Goal: Find specific page/section: Find specific page/section

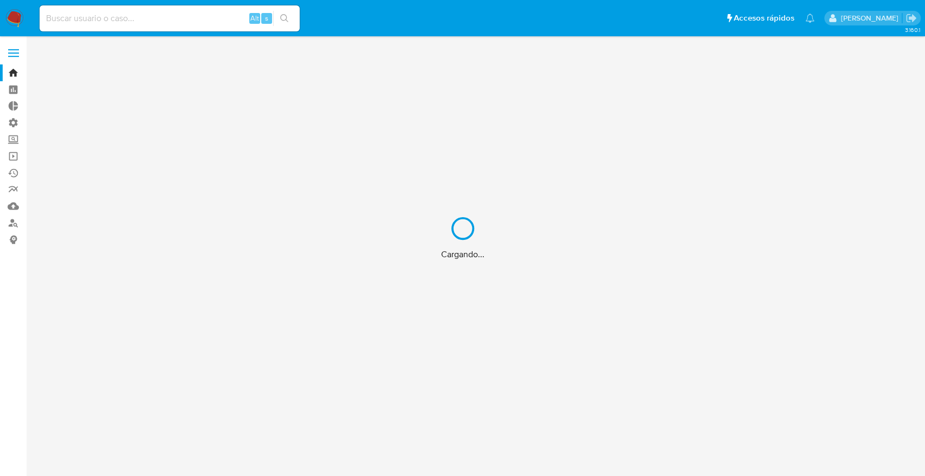
click at [170, 24] on div "Cargando..." at bounding box center [462, 238] width 925 height 476
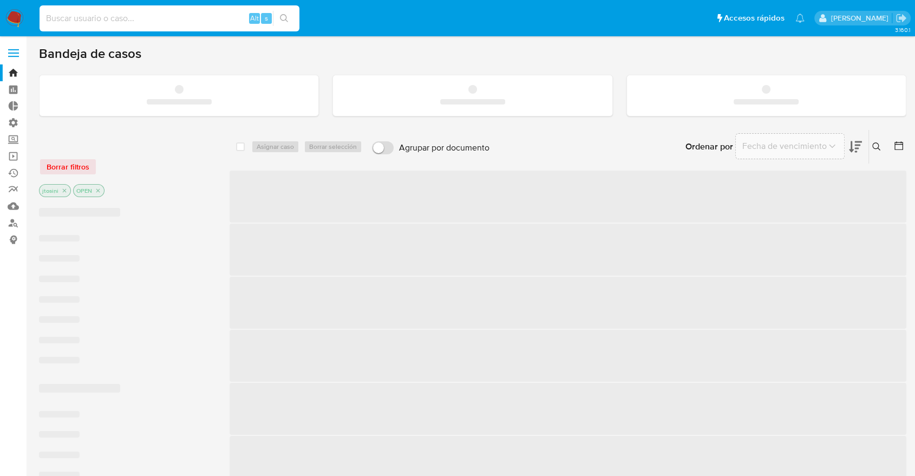
click at [163, 19] on input at bounding box center [170, 18] width 260 height 14
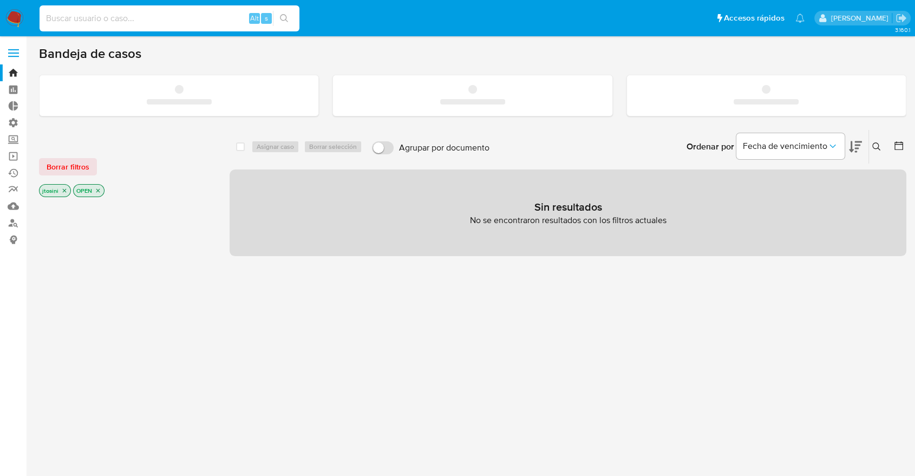
click at [155, 18] on input at bounding box center [170, 18] width 260 height 14
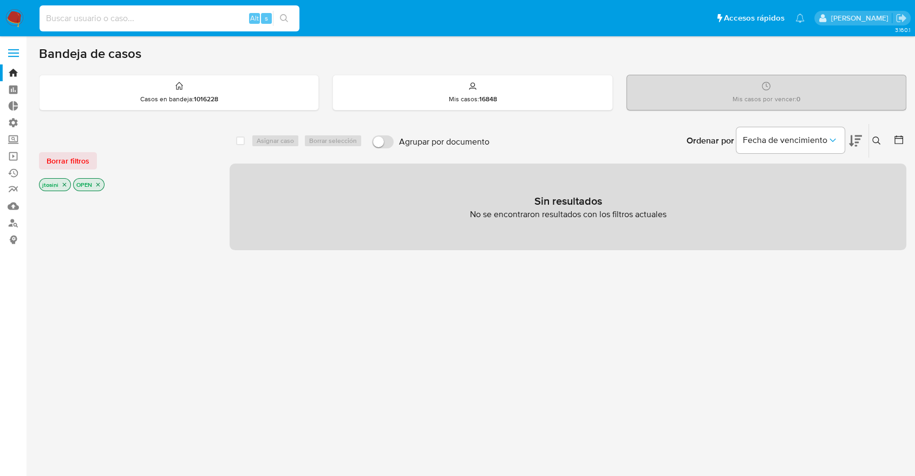
paste input "-- t1.CREATION_DATE; SELECT DISTINCT t1.CUST_ID, [DOMAIN_NAME]_ID, t1.CREATION_…"
type input "-- t1.CREATION_DATE; SELECT DISTINCT t1.CUST_ID, [DOMAIN_NAME]_ID, t1.CREATION_…"
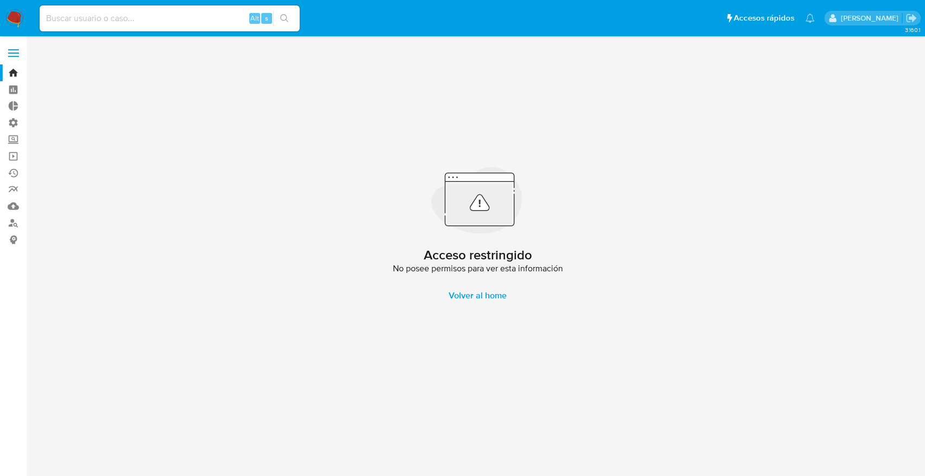
click at [173, 12] on input at bounding box center [170, 18] width 260 height 14
paste input "645752192"
type input "645752192"
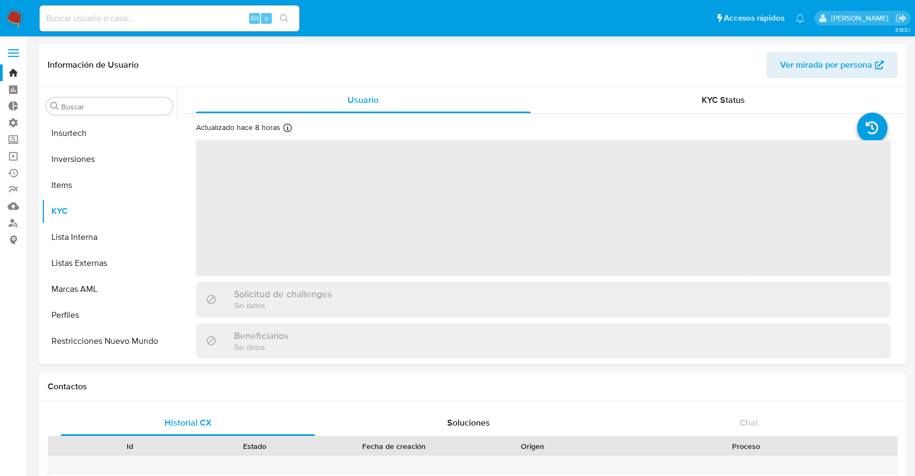
scroll to position [562, 0]
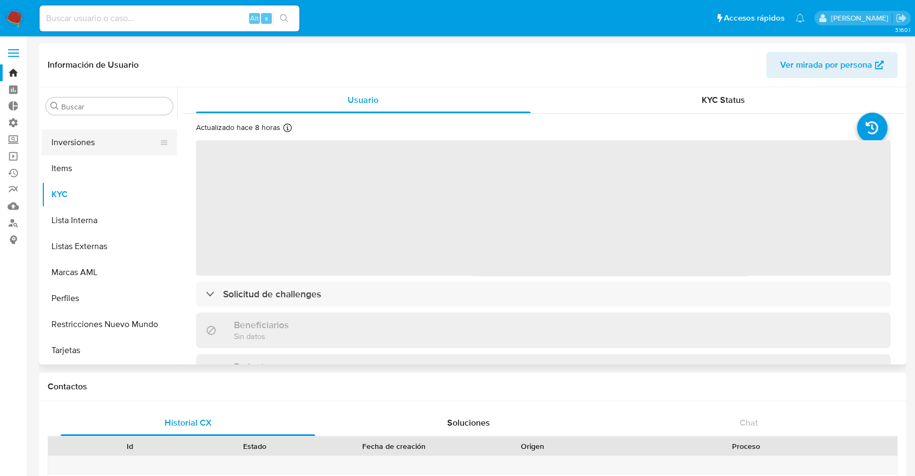
select select "10"
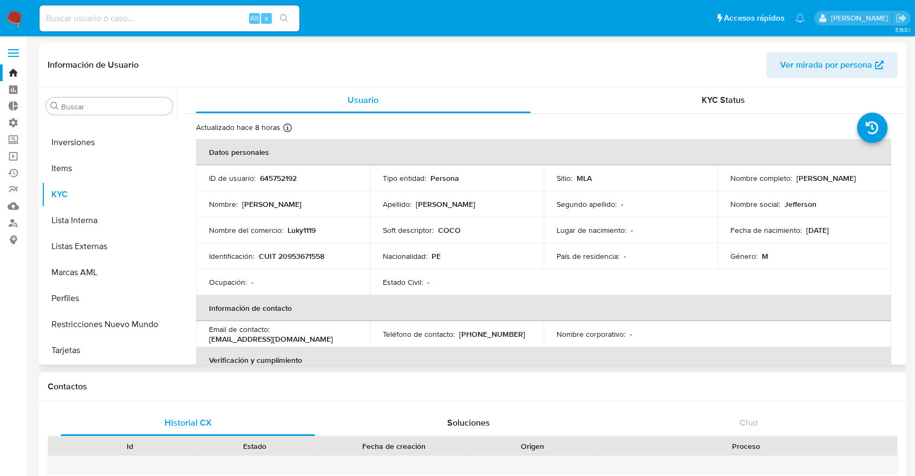
click at [132, 115] on div "Buscar Anticipos de dinero Aprobadores Aprobados Archivos adjuntos CBT CVU Cruc…" at bounding box center [109, 227] width 135 height 276
click at [129, 112] on div "Buscar" at bounding box center [109, 105] width 127 height 17
click at [128, 109] on input "Buscar" at bounding box center [114, 107] width 107 height 10
click at [128, 106] on input "Buscar" at bounding box center [114, 107] width 107 height 10
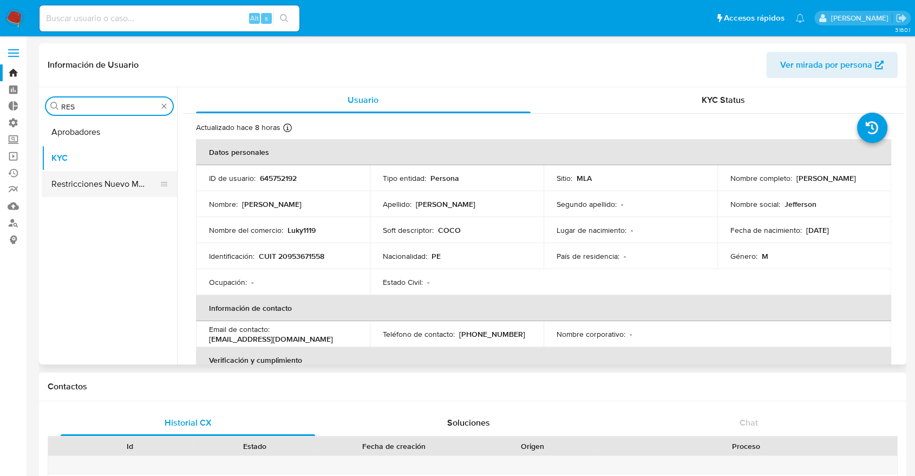
type input "RES"
click at [103, 179] on button "Restricciones Nuevo Mundo" at bounding box center [105, 184] width 127 height 26
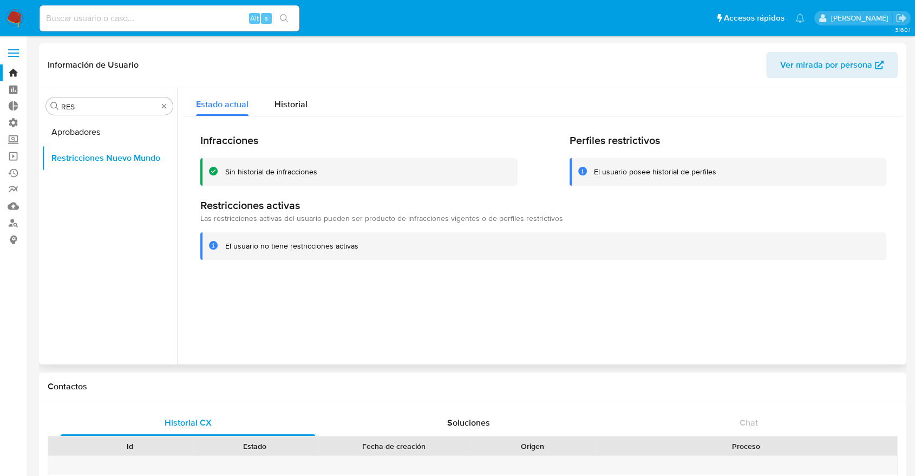
click at [660, 217] on div "Restricciones activas Las restricciones activas del usuario pueden ser producto…" at bounding box center [543, 211] width 686 height 25
drag, startPoint x: 652, startPoint y: 185, endPoint x: 646, endPoint y: 175, distance: 12.2
click at [652, 185] on div "El usuario posee historial de perfiles" at bounding box center [728, 172] width 317 height 28
click at [645, 174] on div "El usuario posee historial de perfiles" at bounding box center [655, 172] width 122 height 10
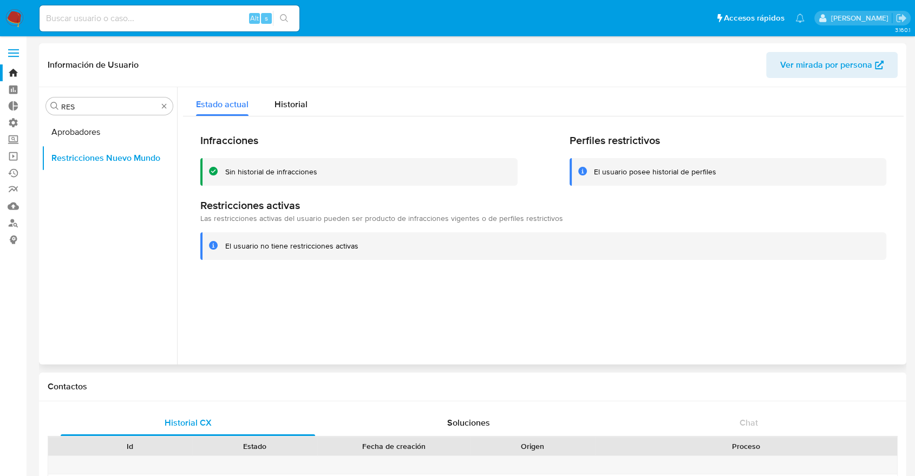
drag, startPoint x: 645, startPoint y: 174, endPoint x: 692, endPoint y: 169, distance: 47.4
click at [692, 169] on div "El usuario posee historial de perfiles" at bounding box center [655, 172] width 122 height 10
click at [693, 171] on div "El usuario posee historial de perfiles" at bounding box center [655, 172] width 122 height 10
click at [305, 104] on span "Historial" at bounding box center [291, 104] width 33 height 12
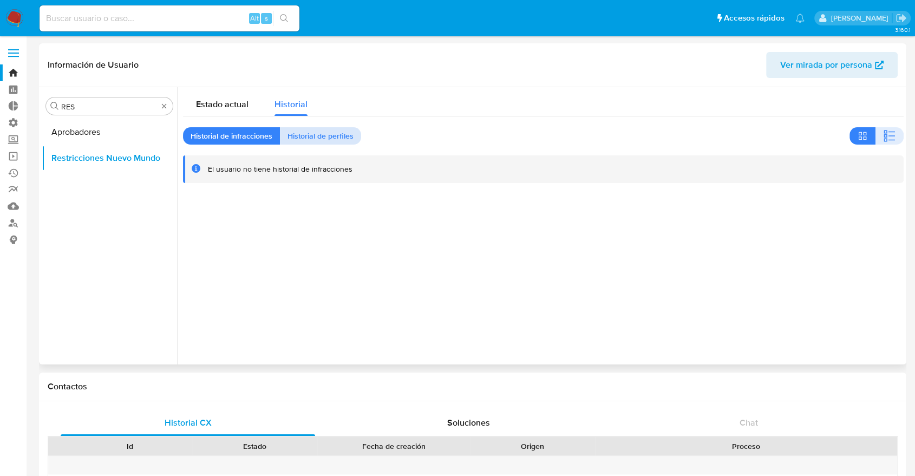
click at [316, 129] on span "Historial de perfiles" at bounding box center [321, 135] width 66 height 15
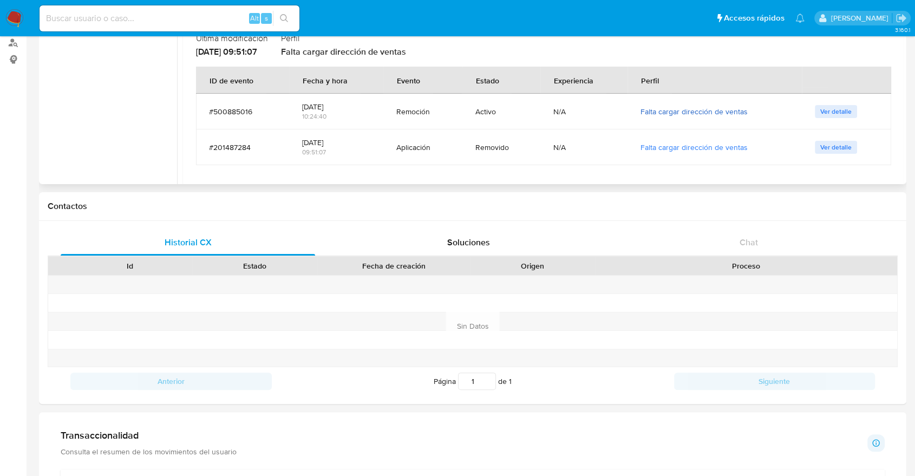
click at [671, 113] on link "Falta cargar dirección de ventas" at bounding box center [694, 111] width 107 height 11
